Goal: Task Accomplishment & Management: Manage account settings

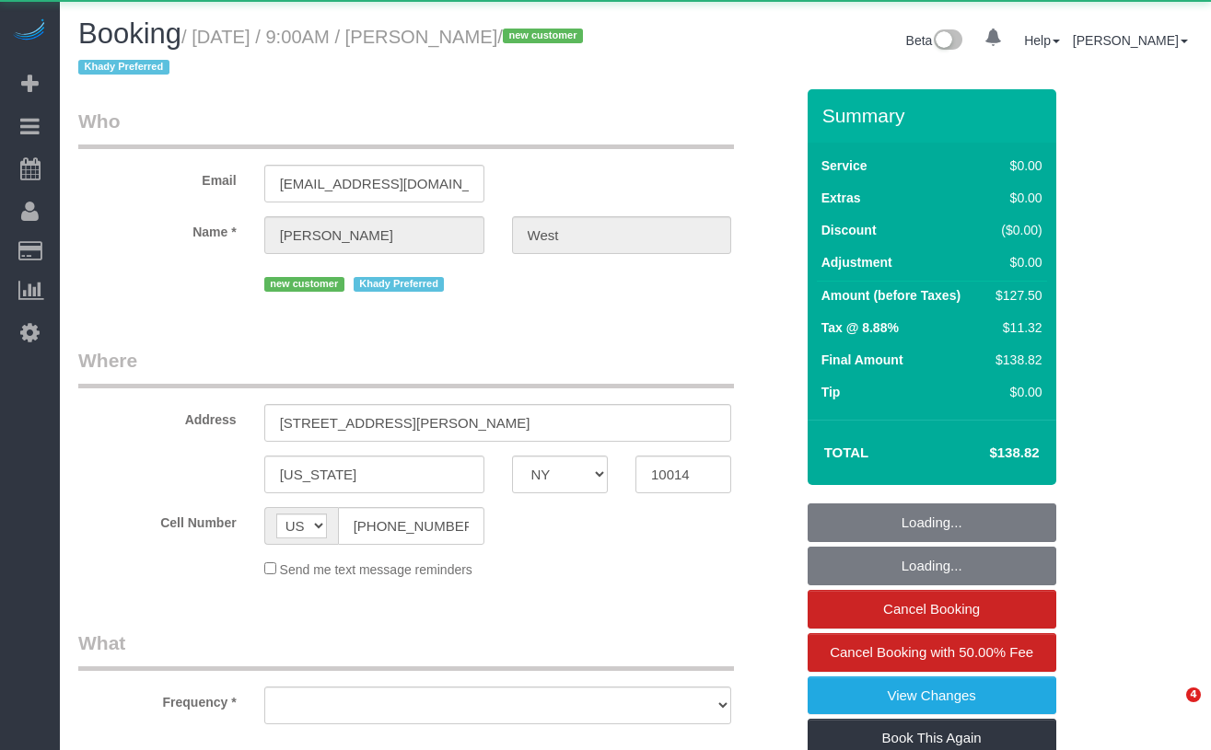
select select "NY"
select select "object:763"
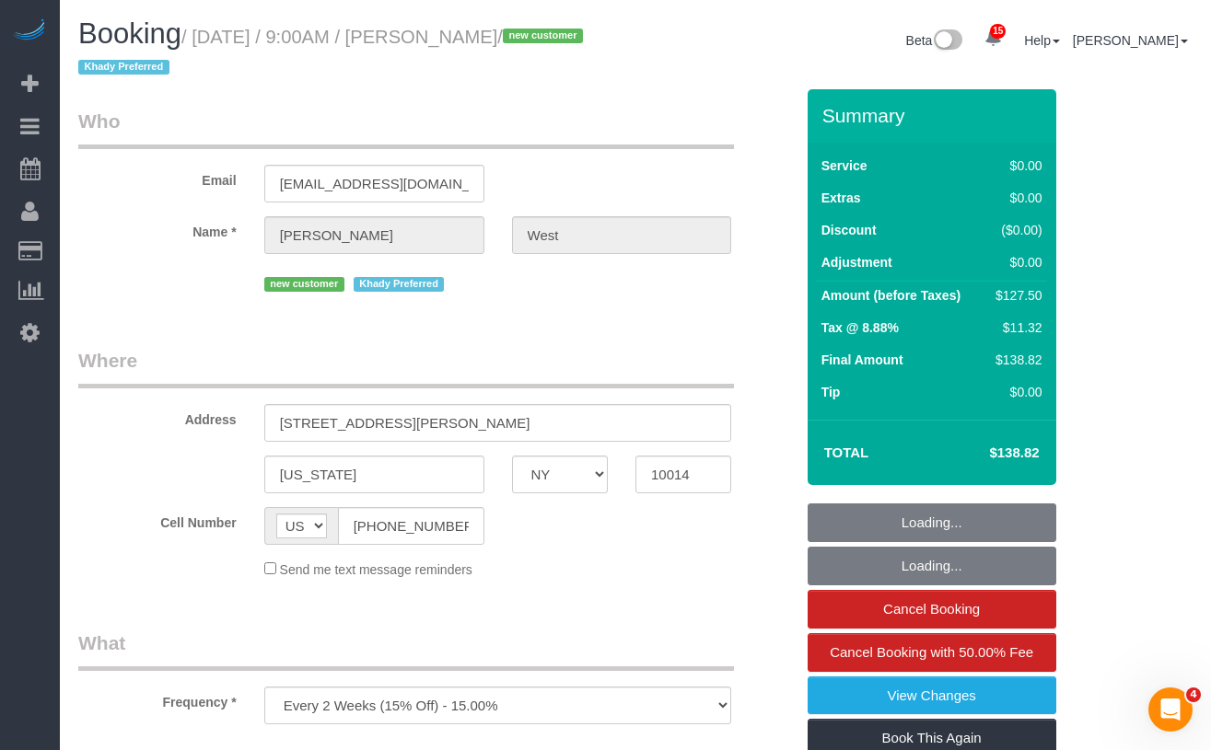
select select "number:57"
select select "number:73"
select select "number:14"
select select "number:5"
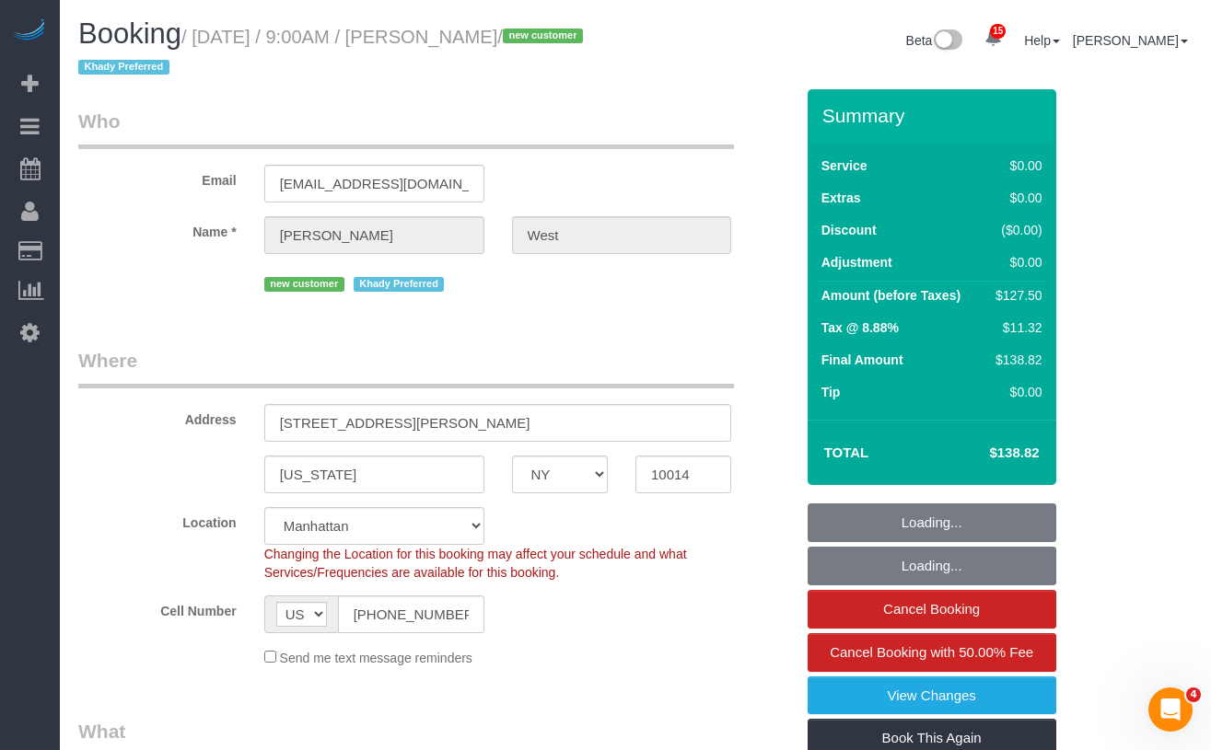
select select "object:1025"
select select "string:stripe-pm_1S55J54VGloSiKo7JnqROmBS"
select select "spot1"
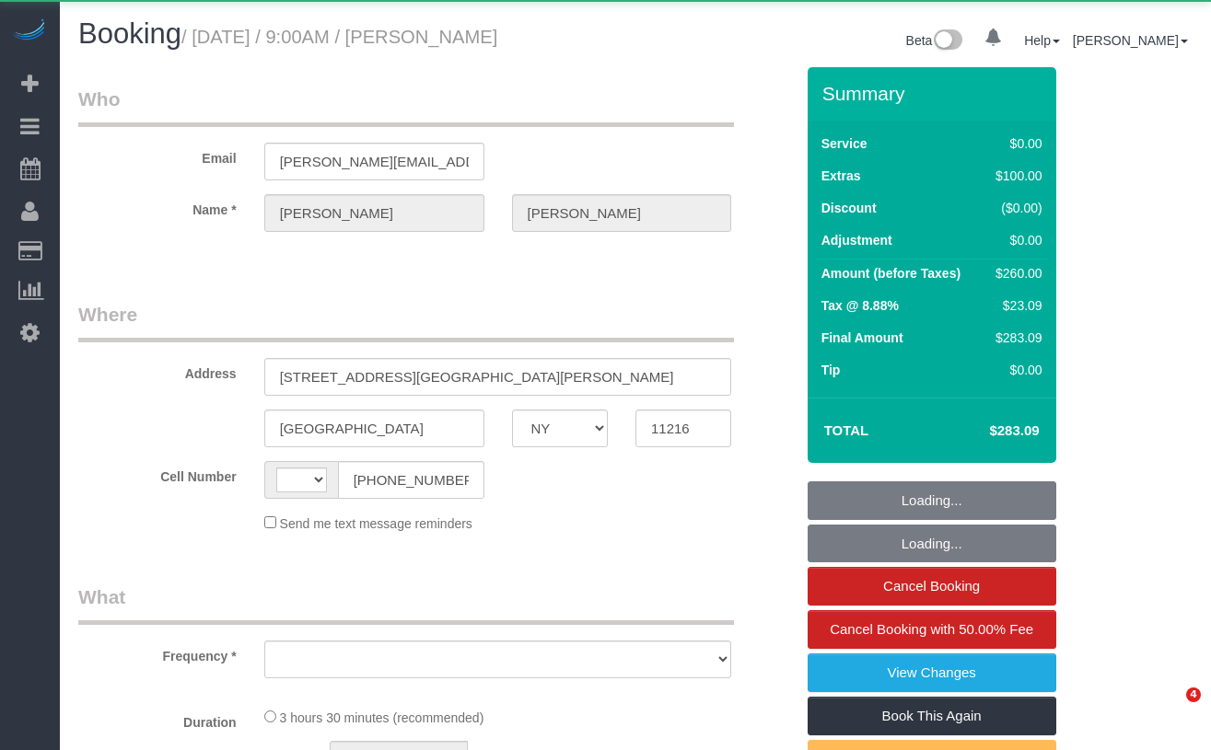
select select "NY"
click at [497, 31] on small "/ [DATE] / 9:00AM / [PERSON_NAME]" at bounding box center [339, 37] width 316 height 20
select select "string:stripe-pm_1S54bb4VGloSiKo7thid9q8R"
select select "1"
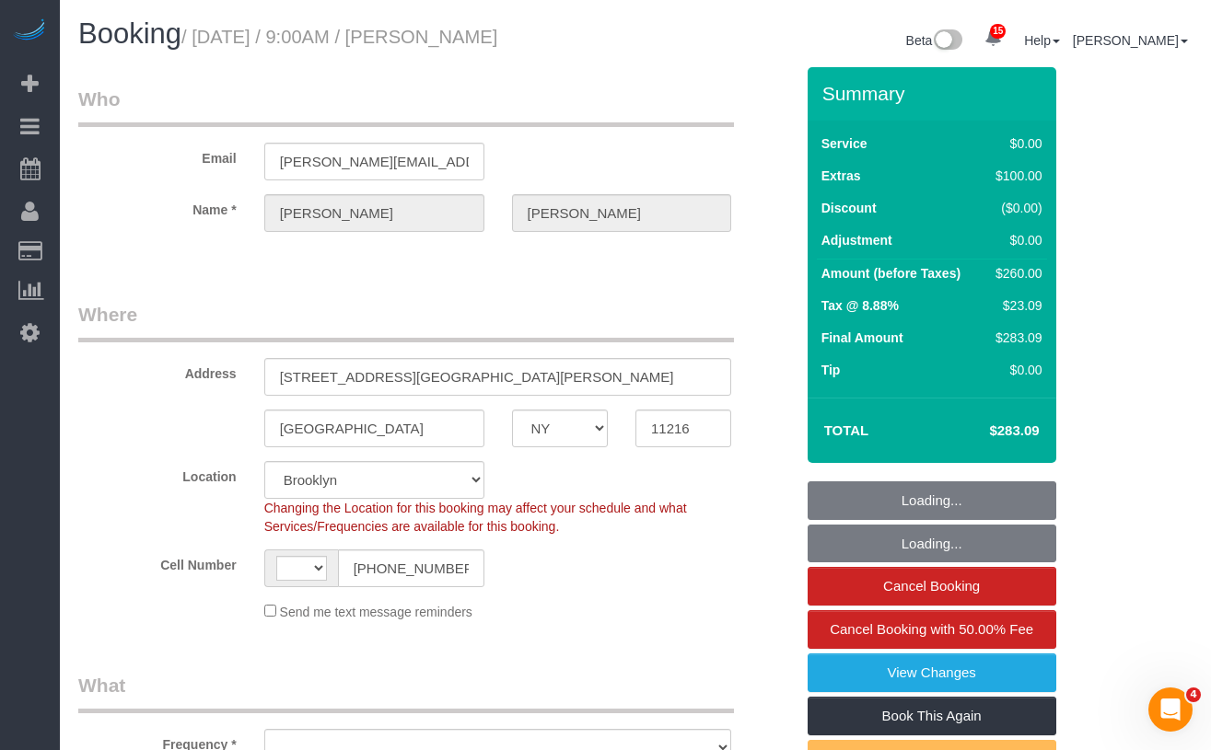
select select "string:[GEOGRAPHIC_DATA]"
select select "object:1045"
select select "spot1"
select select "number:57"
select select "number:71"
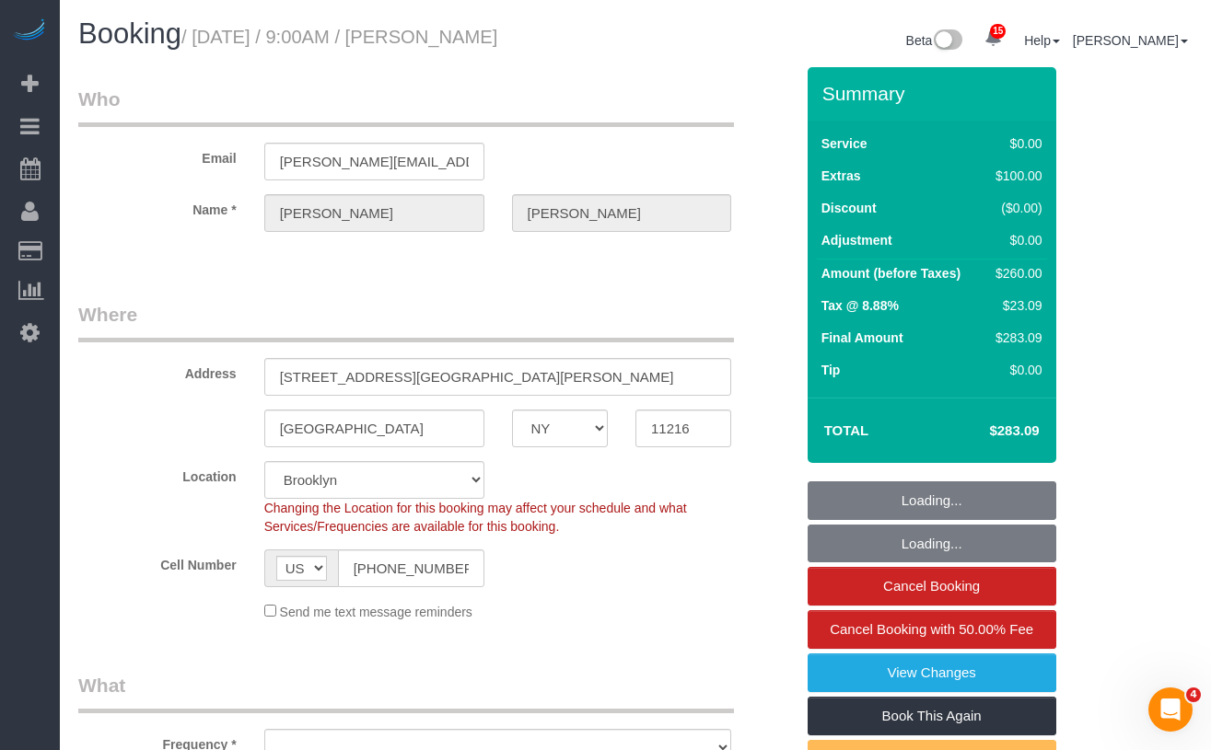
select select "number:15"
select select "number:5"
select select "1"
drag, startPoint x: 621, startPoint y: 41, endPoint x: 209, endPoint y: 43, distance: 412.4
click at [209, 43] on div "Booking / [DATE] / 9:00AM / [PERSON_NAME]" at bounding box center [349, 38] width 571 height 40
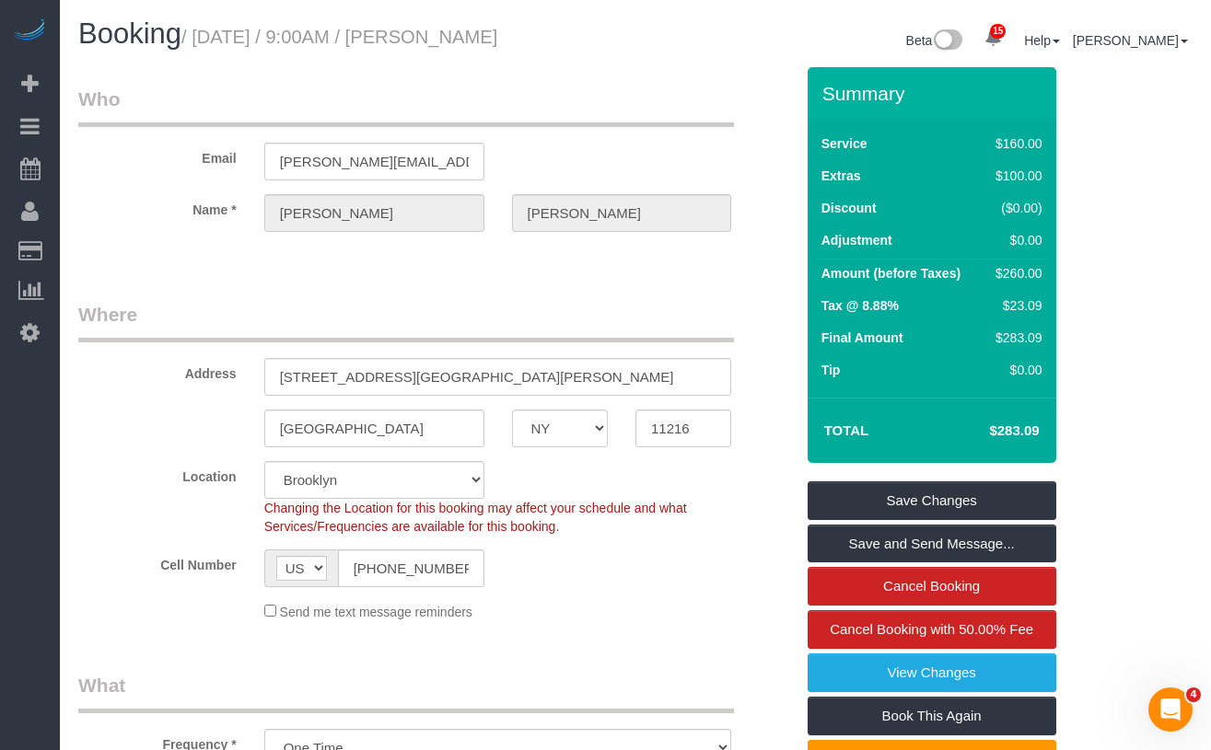
copy small "[DATE] / 9:00AM / [PERSON_NAME]"
click at [497, 28] on small "/ [DATE] / 9:00AM / [PERSON_NAME]" at bounding box center [339, 37] width 316 height 20
drag, startPoint x: 630, startPoint y: 44, endPoint x: 210, endPoint y: 41, distance: 419.8
click at [210, 41] on div "Booking / September 10, 2025 / 9:00AM / Jon Schlosberg" at bounding box center [349, 38] width 571 height 40
copy small "September 10, 2025 / 9:00AM / Jon Schlosberg"
